Goal: Task Accomplishment & Management: Manage account settings

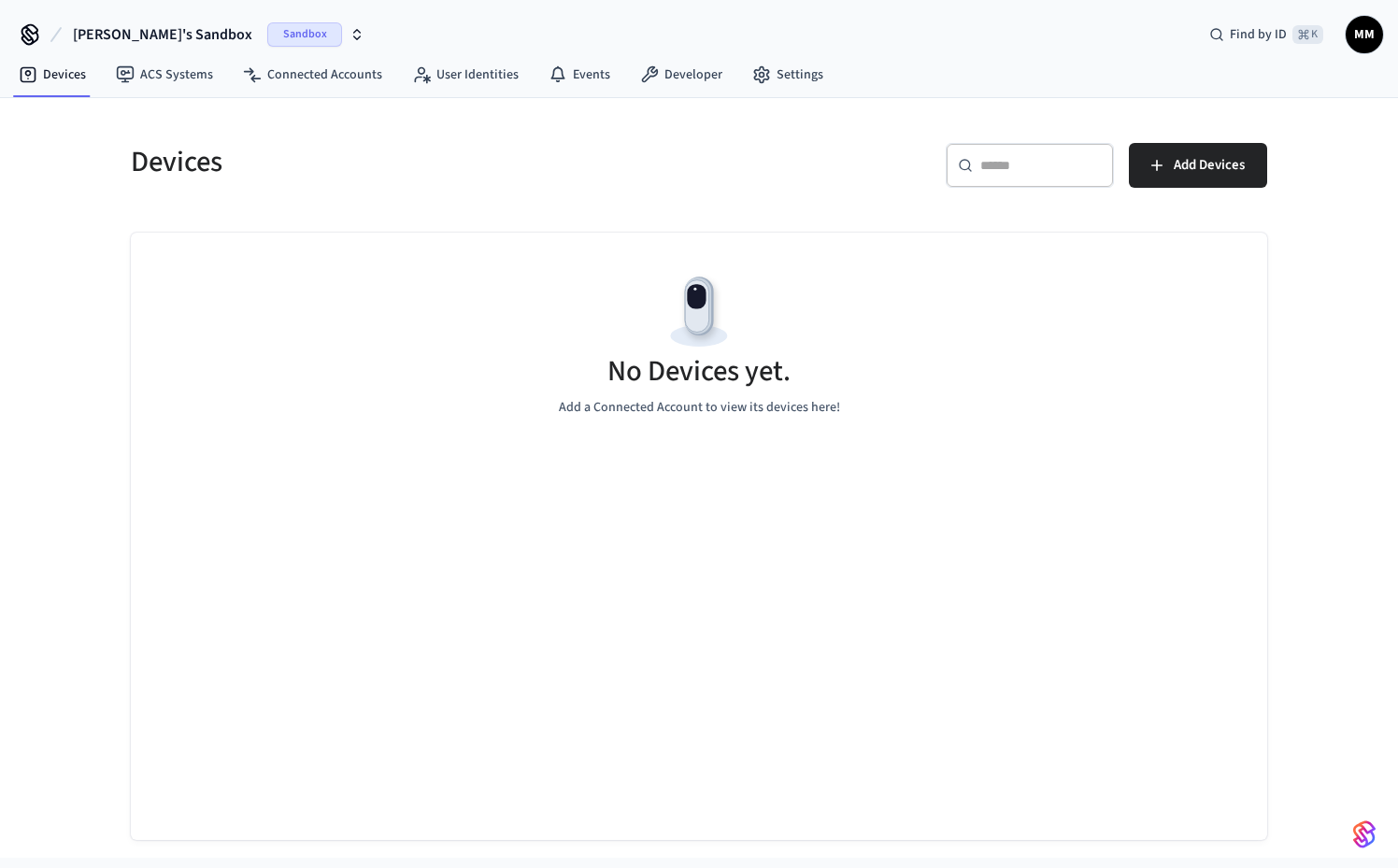
click at [267, 38] on span "Sandbox" at bounding box center [304, 35] width 75 height 25
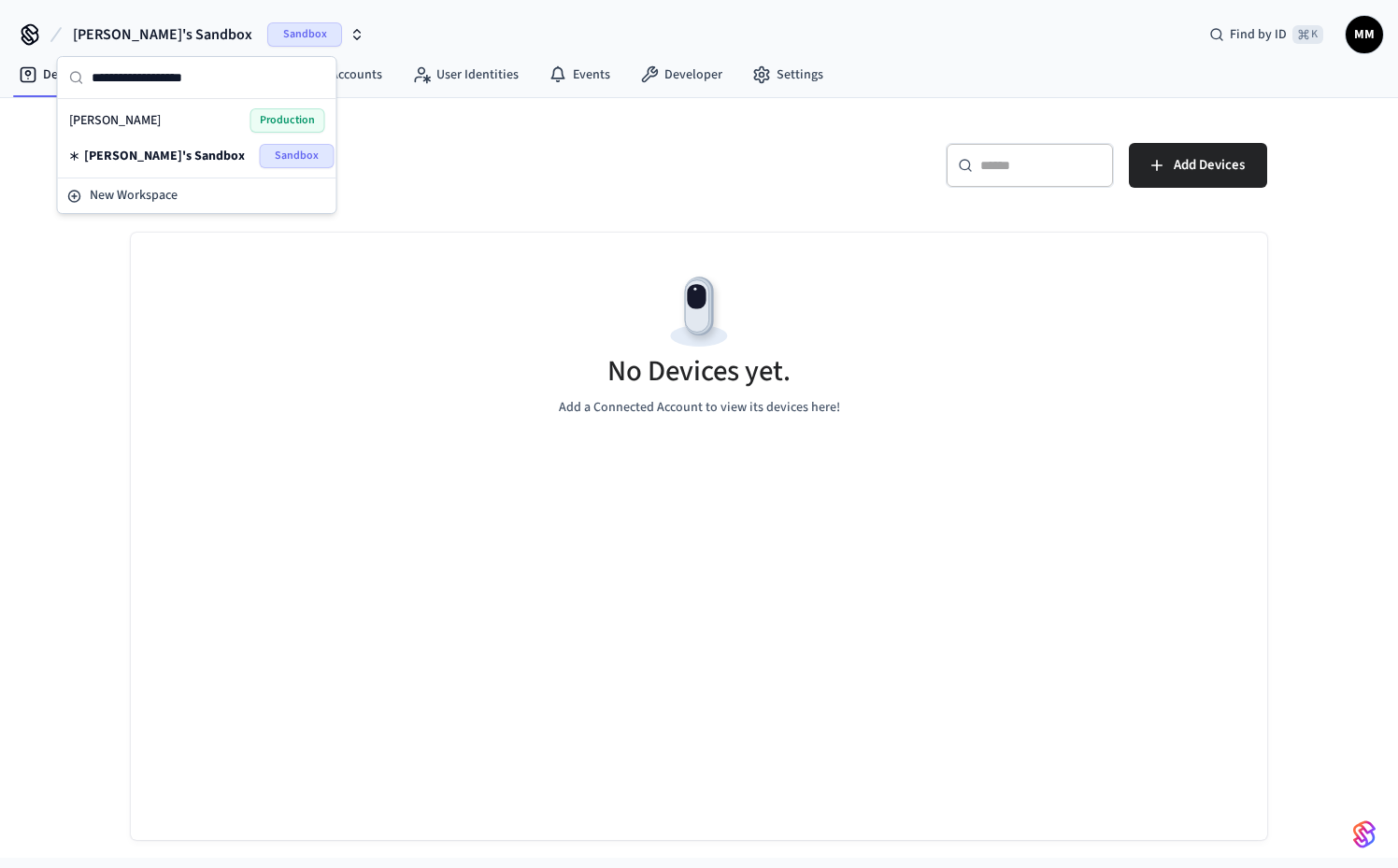
click at [253, 120] on span "Production" at bounding box center [287, 120] width 75 height 25
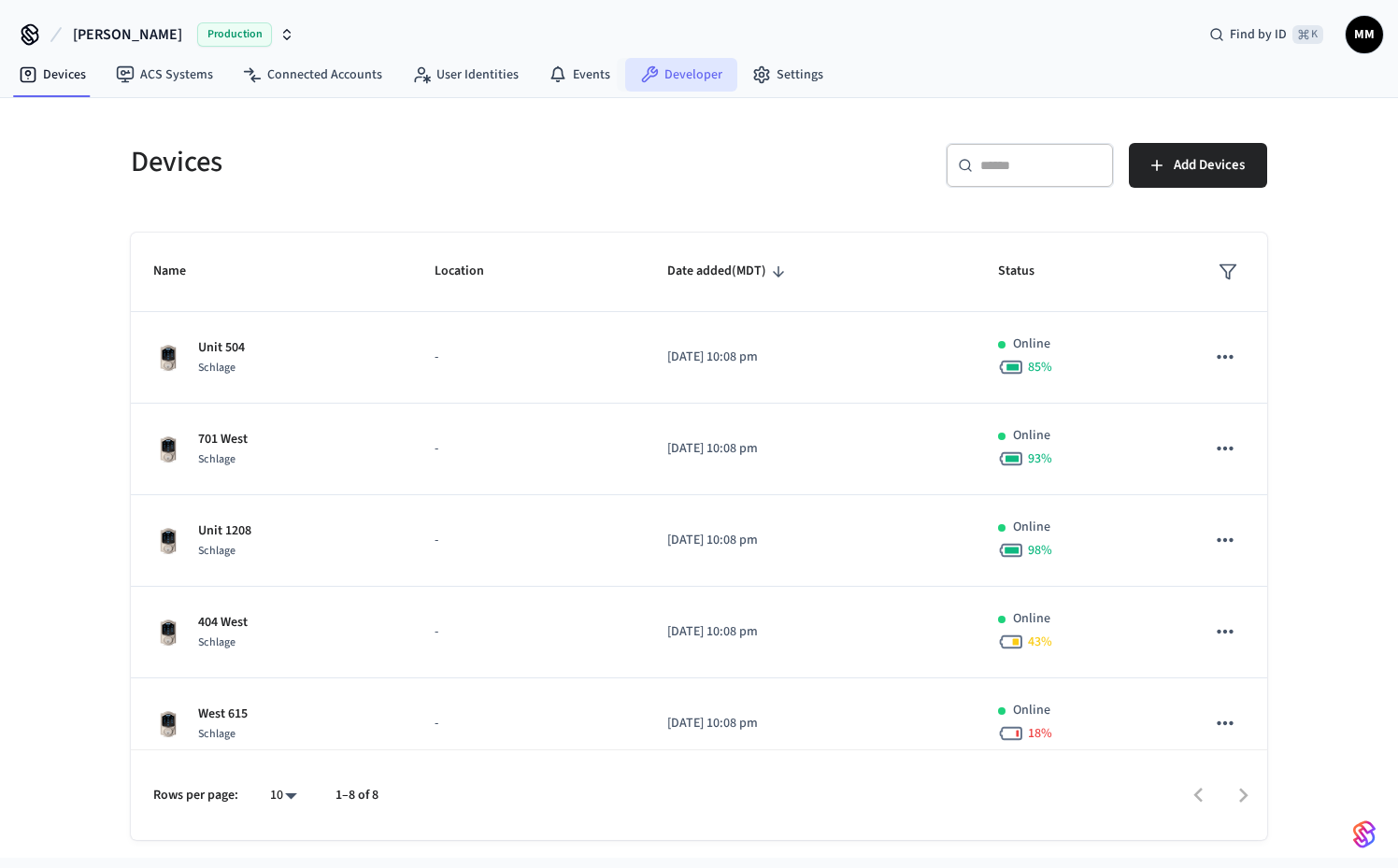
click at [694, 81] on link "Developer" at bounding box center [681, 74] width 112 height 33
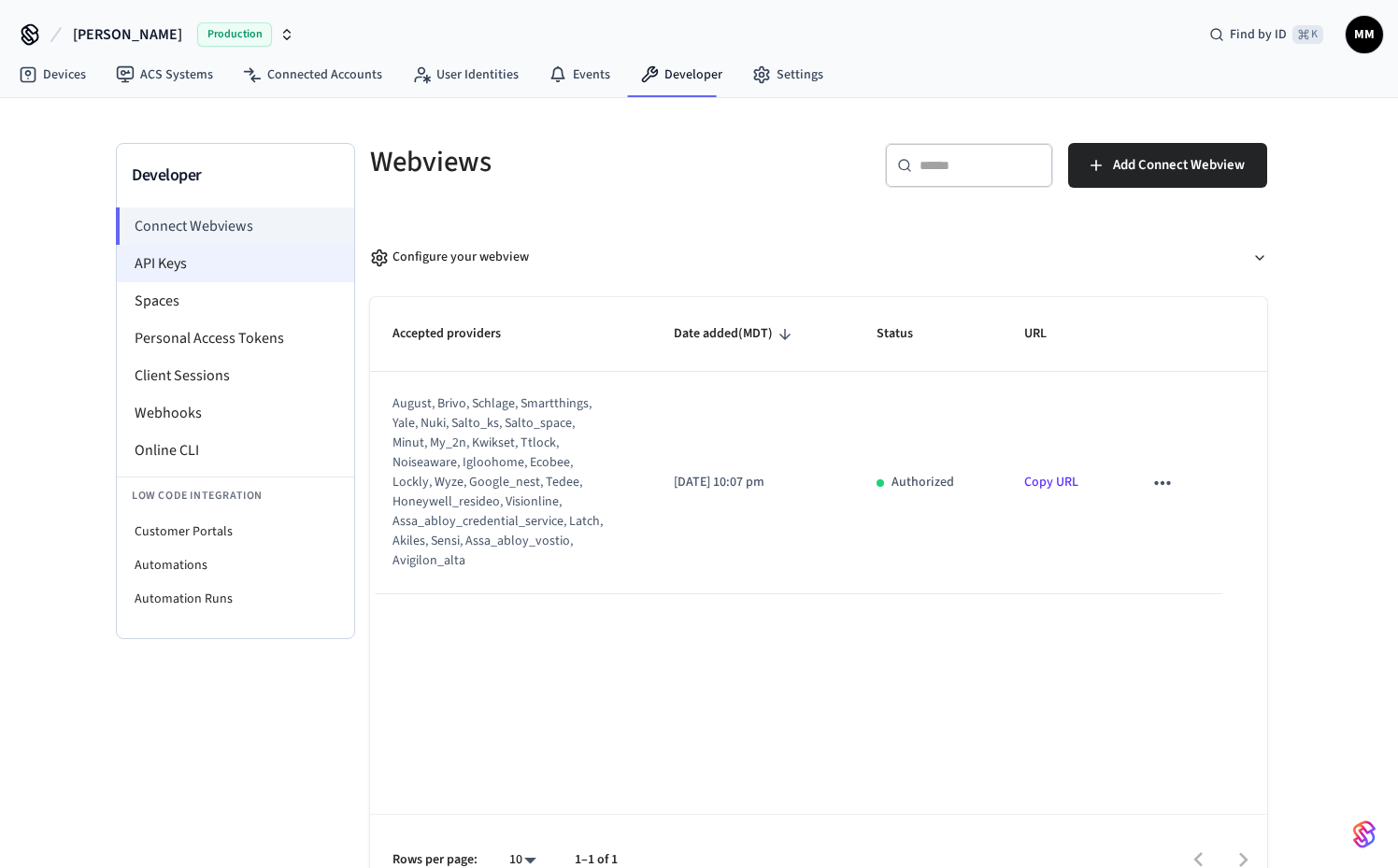
click at [225, 262] on li "API Keys" at bounding box center [235, 262] width 237 height 37
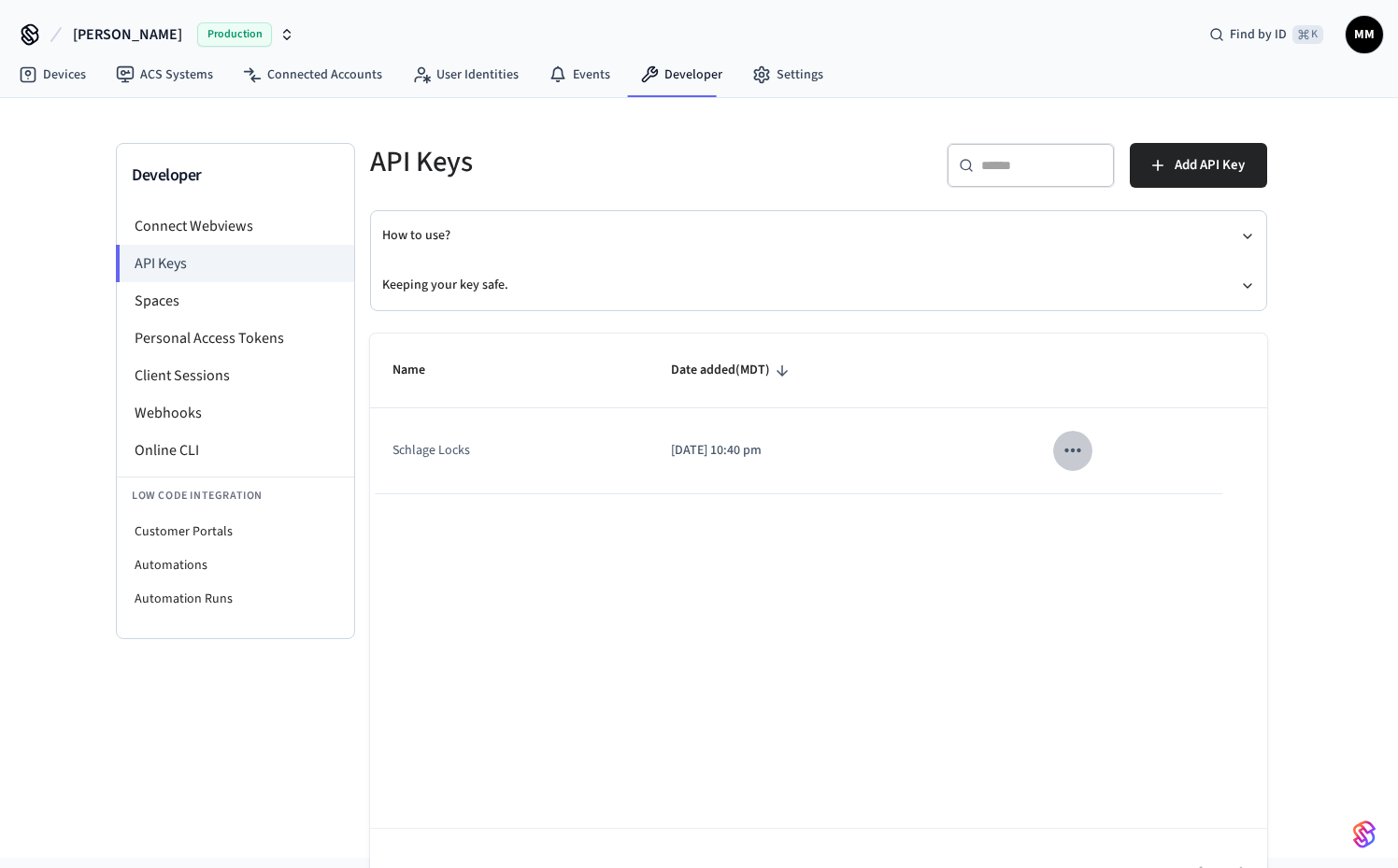
click at [1081, 459] on icon "sticky table" at bounding box center [1073, 450] width 25 height 25
click at [1124, 581] on li "Delete" at bounding box center [1116, 575] width 89 height 59
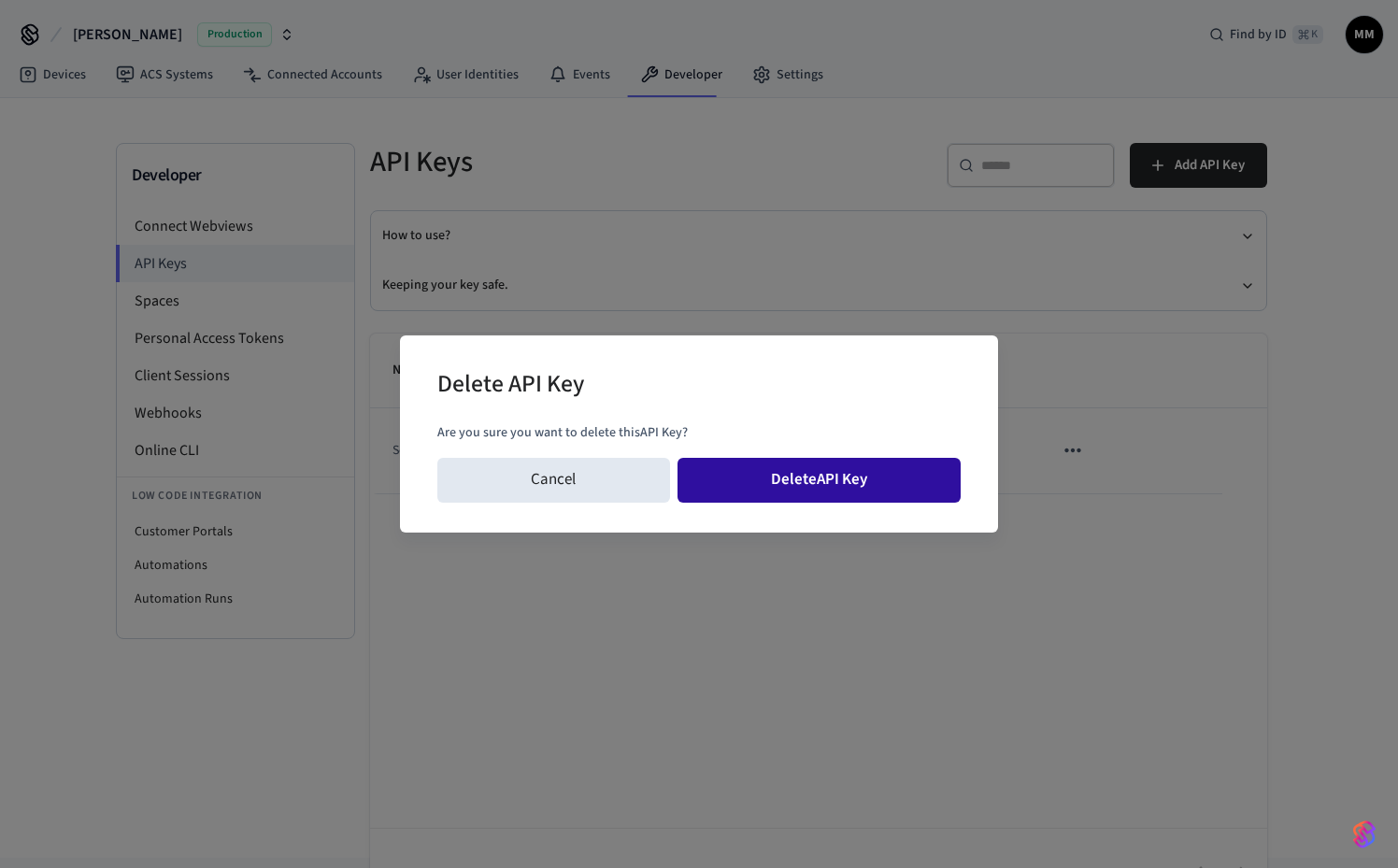
click at [894, 497] on button "Delete API Key" at bounding box center [820, 479] width 284 height 45
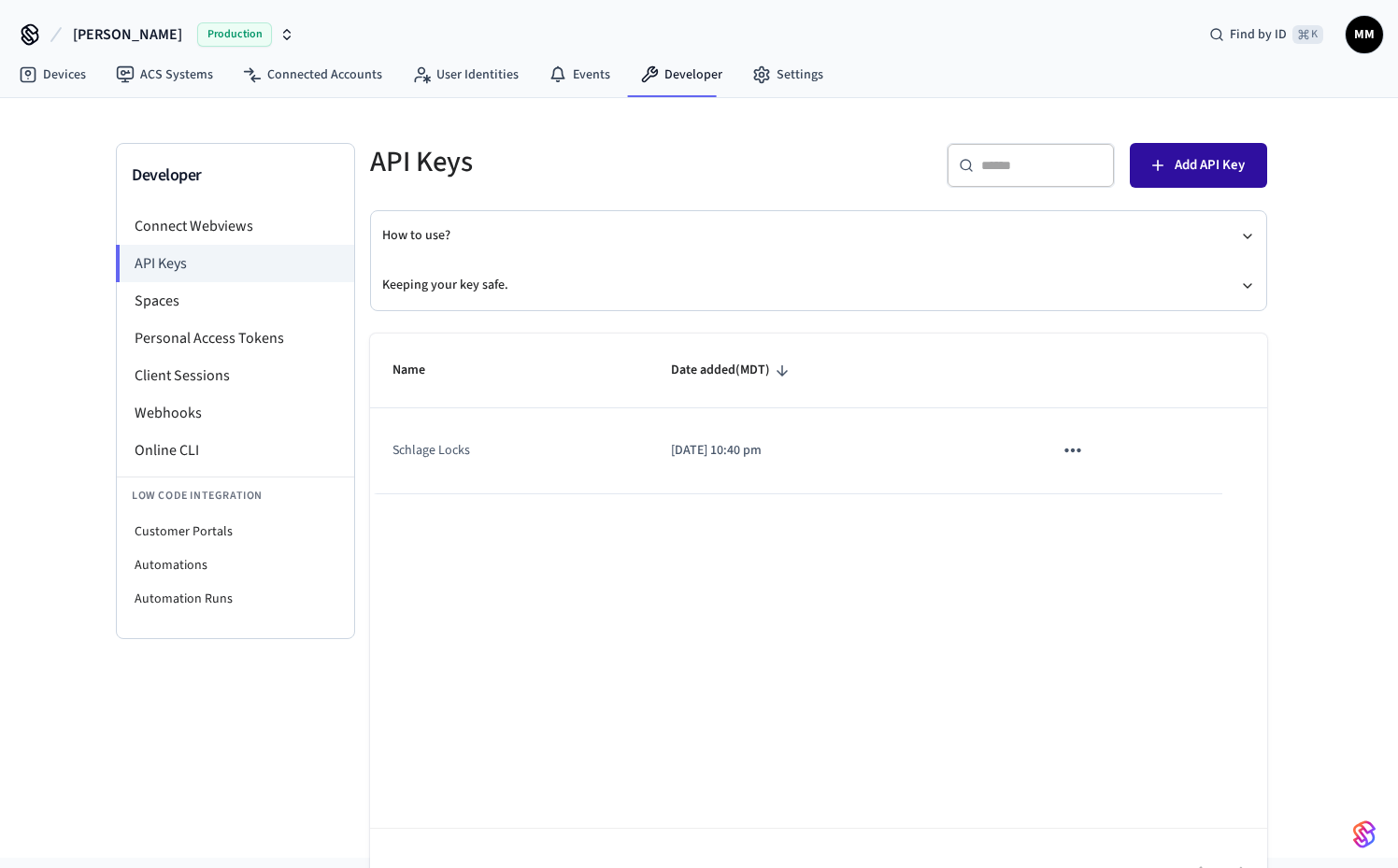
click at [1239, 165] on span "Add API Key" at bounding box center [1209, 166] width 70 height 25
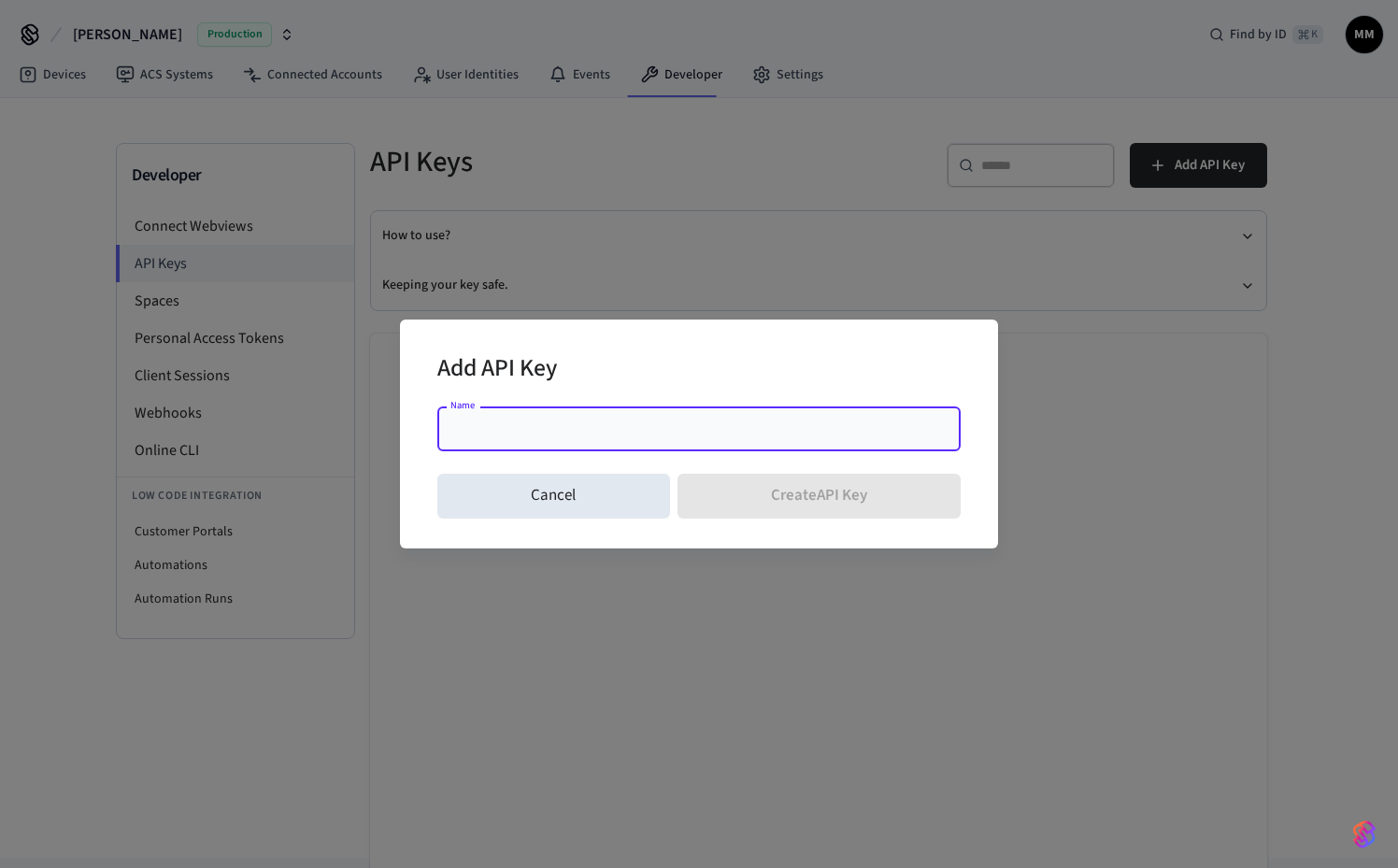
type input "*"
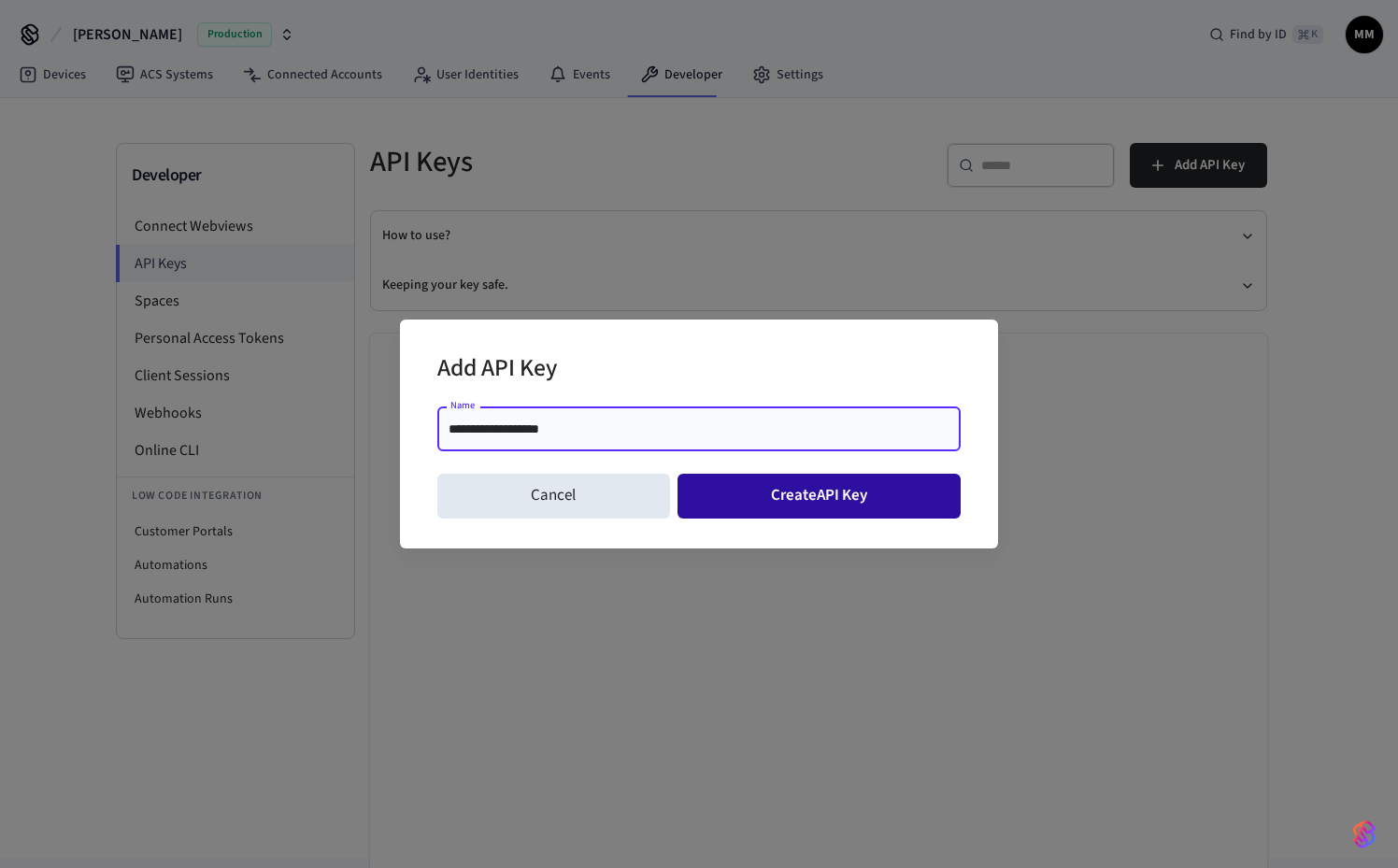
type input "**********"
click at [788, 510] on button "Create API Key" at bounding box center [820, 496] width 284 height 45
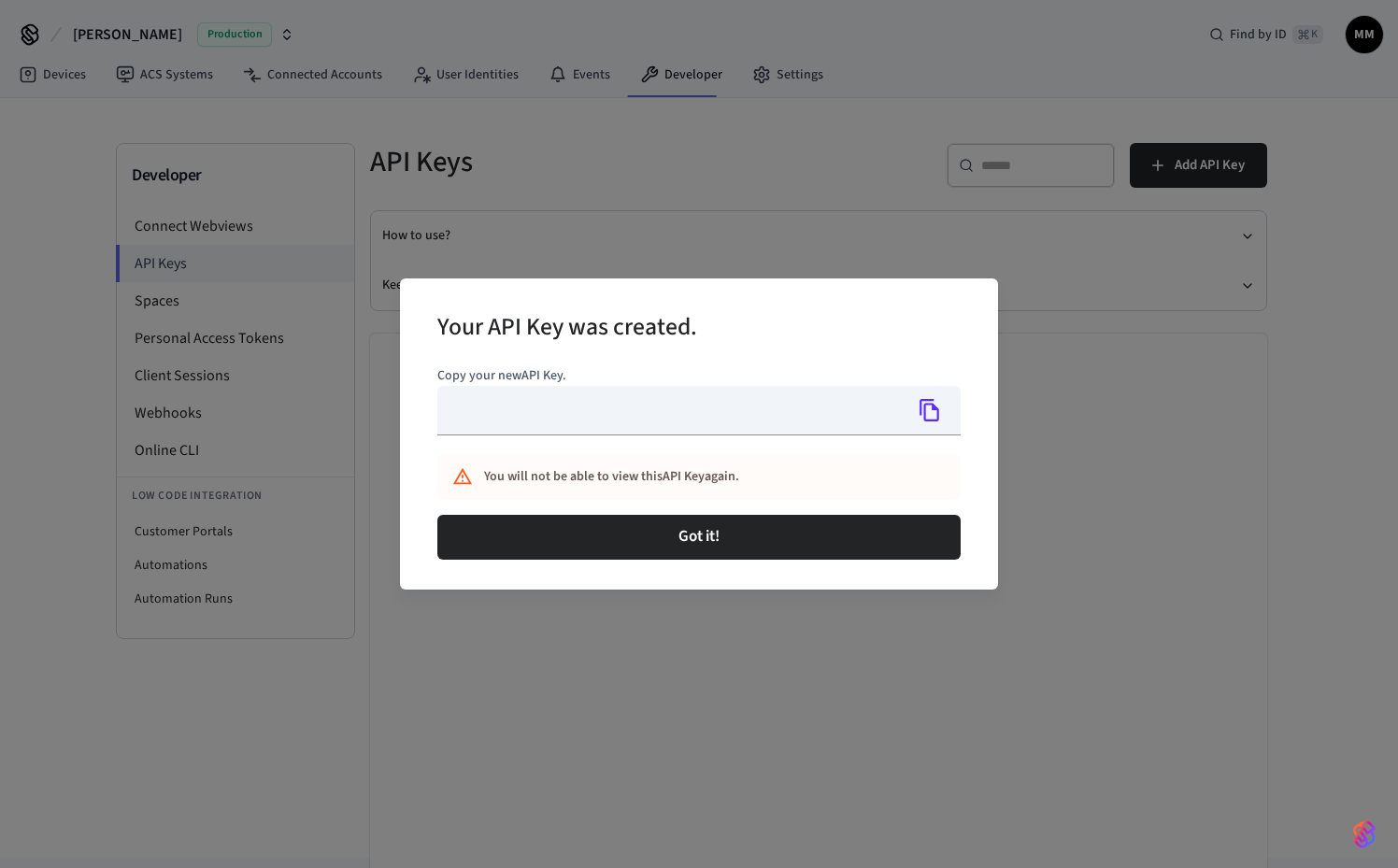
type input "**********"
click at [937, 420] on icon "Copy" at bounding box center [930, 410] width 25 height 25
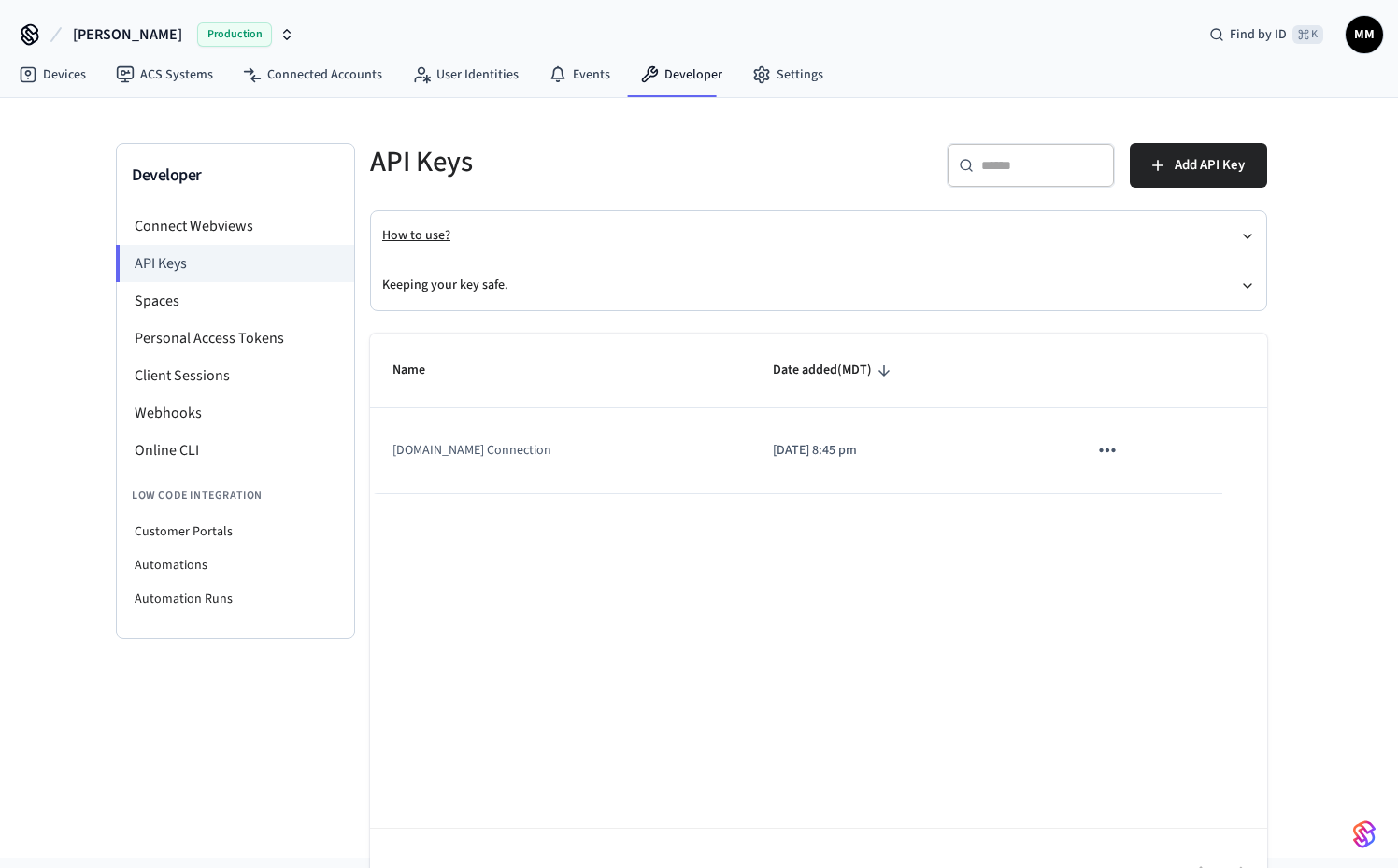
click at [435, 229] on button "How to use?" at bounding box center [818, 236] width 873 height 49
click at [447, 238] on button "How to use?" at bounding box center [818, 236] width 873 height 49
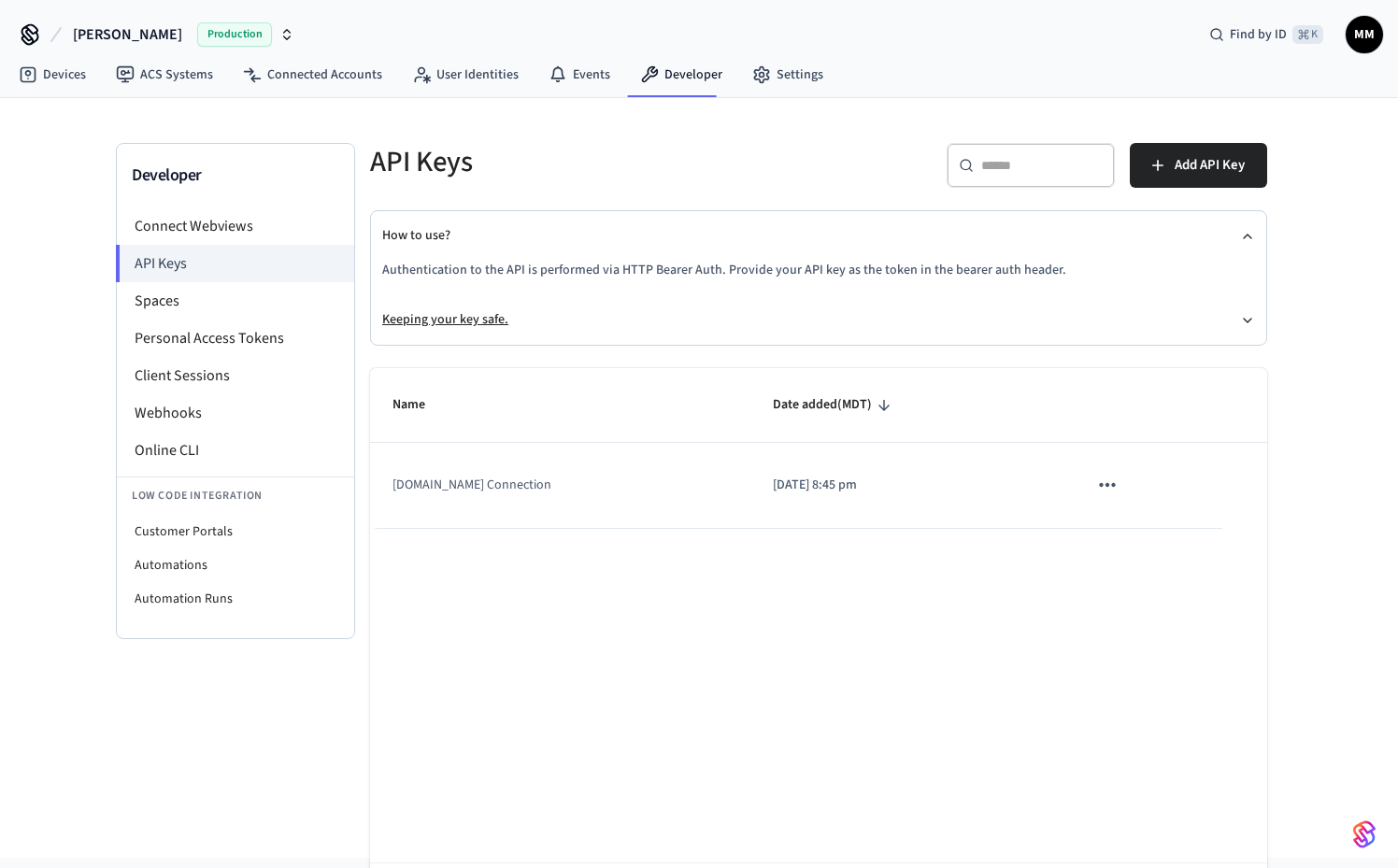
click at [543, 312] on button "Keeping your key safe." at bounding box center [818, 320] width 873 height 49
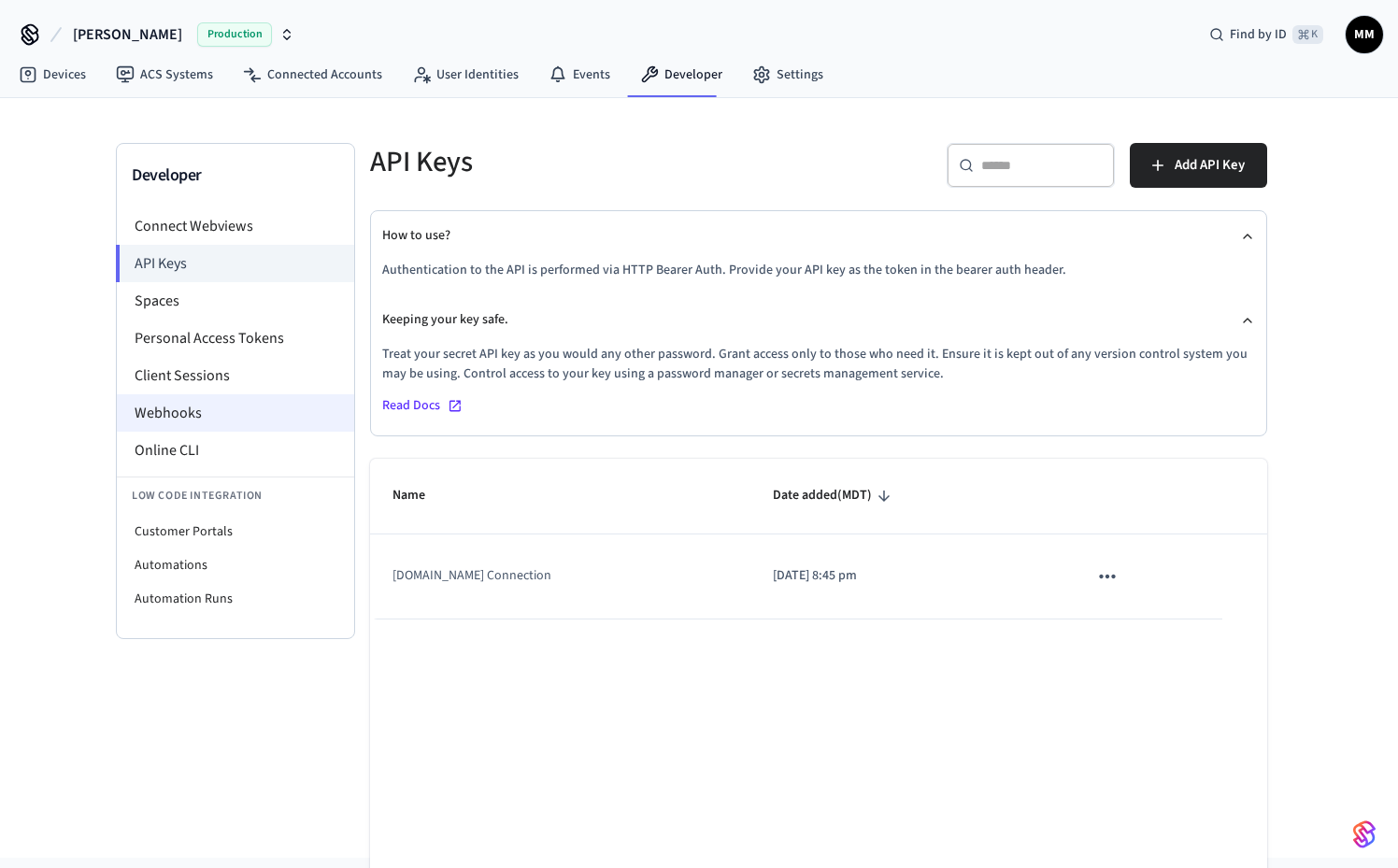
click at [150, 403] on li "Webhooks" at bounding box center [235, 412] width 237 height 37
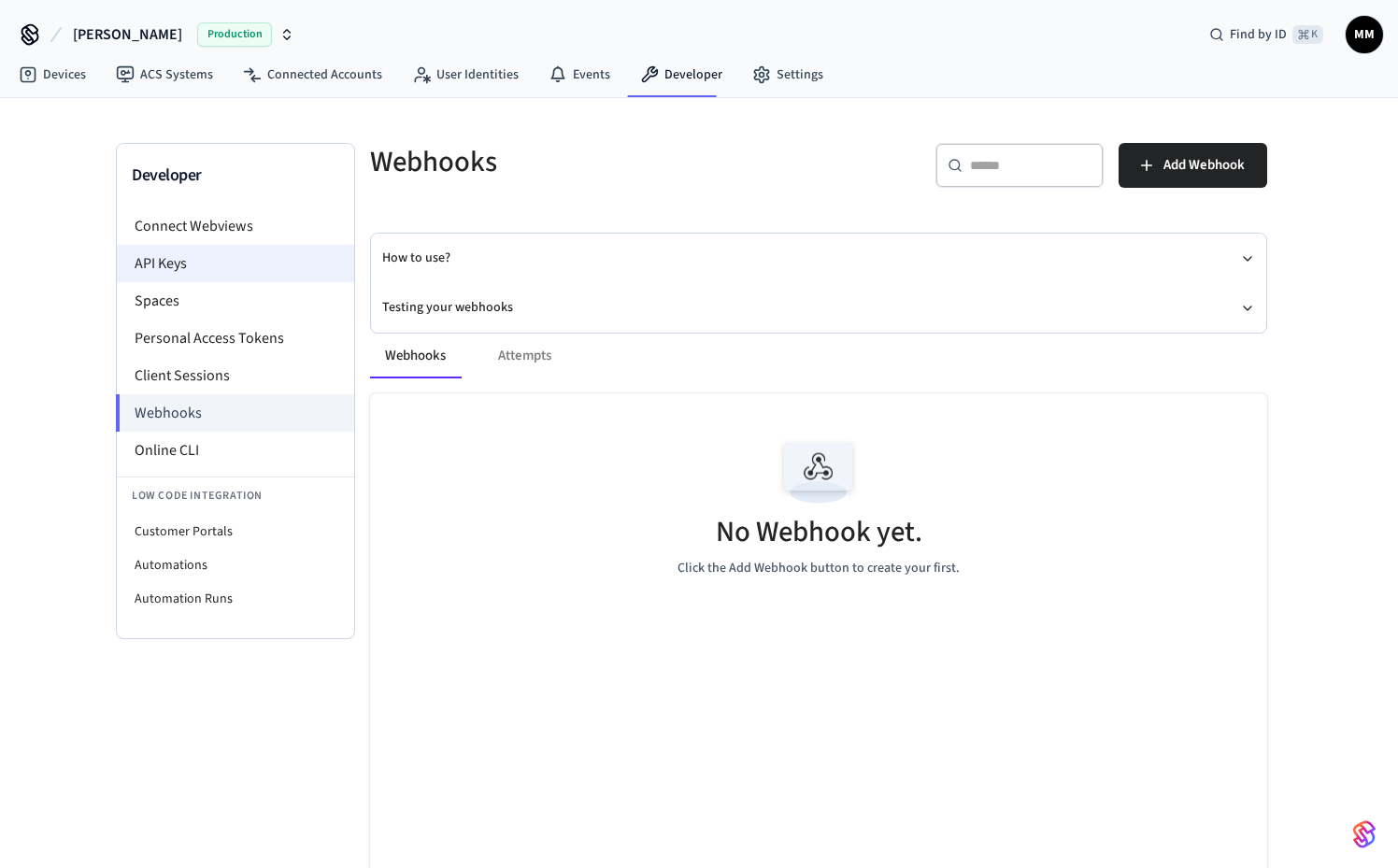
click at [216, 272] on li "API Keys" at bounding box center [235, 262] width 237 height 37
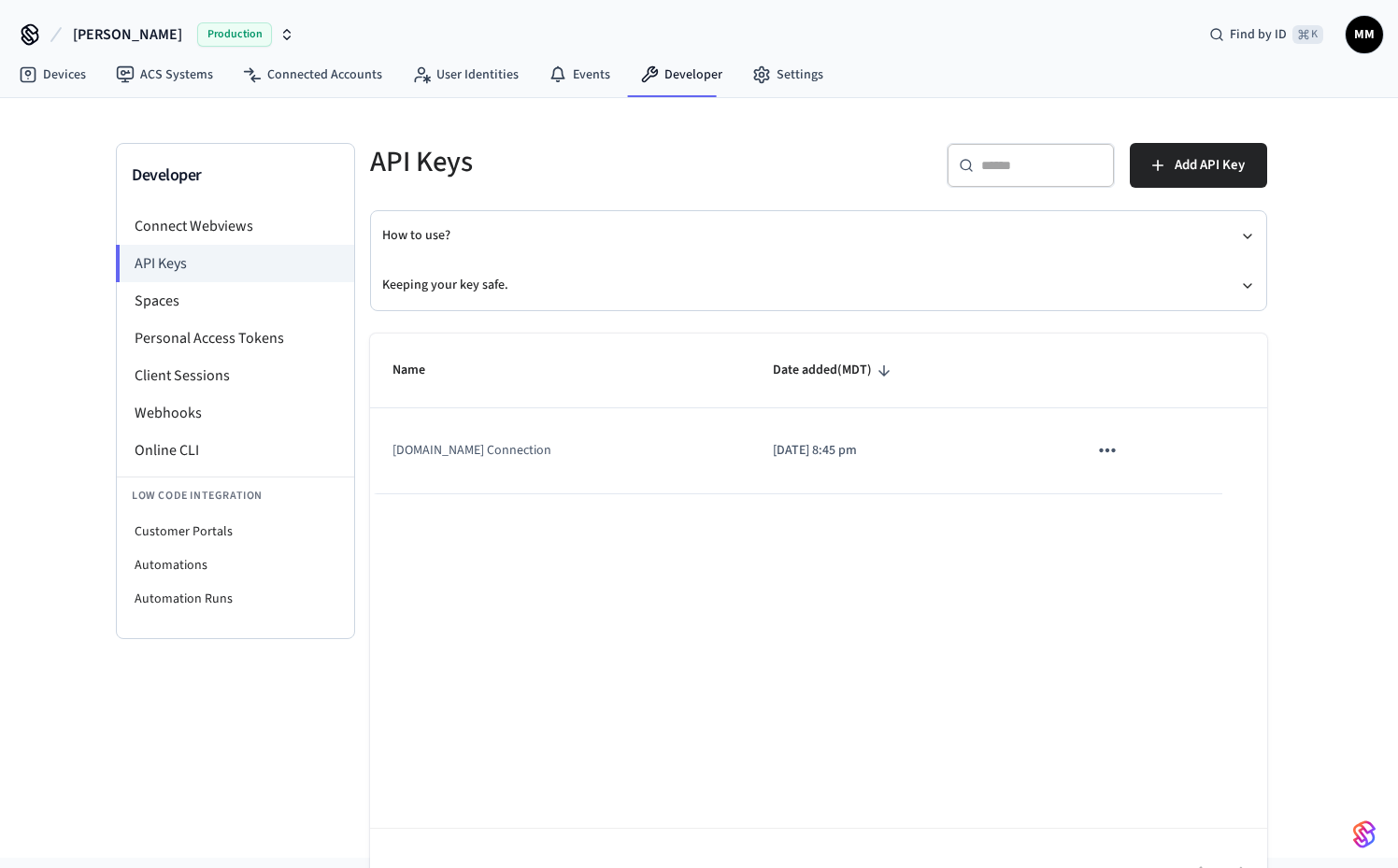
click at [772, 457] on p "[DATE] 8:45 pm" at bounding box center [907, 450] width 269 height 20
click at [1097, 450] on icon "sticky table" at bounding box center [1108, 450] width 25 height 25
click at [848, 537] on div at bounding box center [699, 434] width 1398 height 868
